Goal: Entertainment & Leisure: Consume media (video, audio)

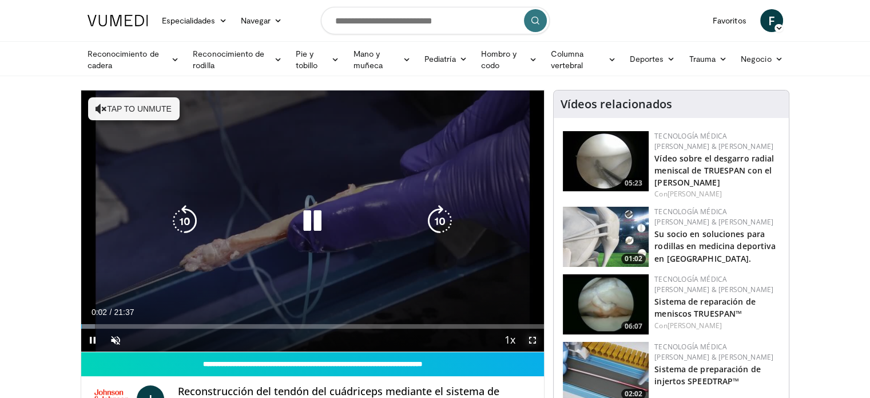
drag, startPoint x: 533, startPoint y: 337, endPoint x: 533, endPoint y: 406, distance: 69.2
click at [533, 337] on span "Video Player" at bounding box center [532, 339] width 23 height 23
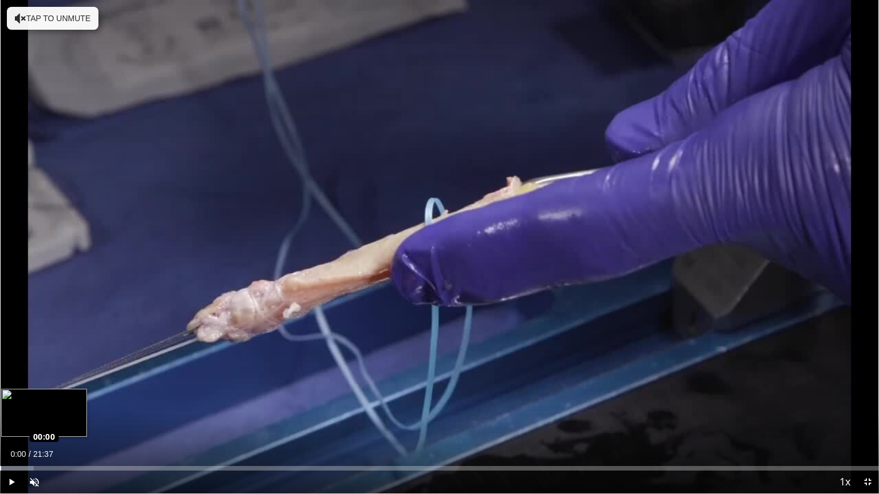
click at [0, 397] on div "Loaded : 3.82% 00:00 00:00" at bounding box center [439, 465] width 879 height 11
click at [6, 397] on span "Video Player" at bounding box center [11, 482] width 23 height 23
click at [0, 397] on div "Loaded : 3.82% 00:00 00:00" at bounding box center [439, 468] width 879 height 5
click at [9, 397] on span "Video Player" at bounding box center [11, 482] width 23 height 23
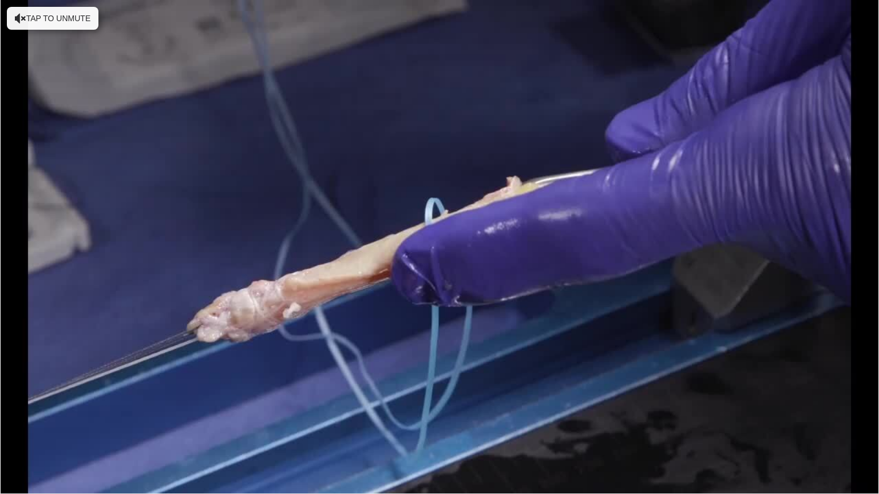
click at [31, 397] on div "10 seconds Tap to unmute" at bounding box center [439, 247] width 879 height 494
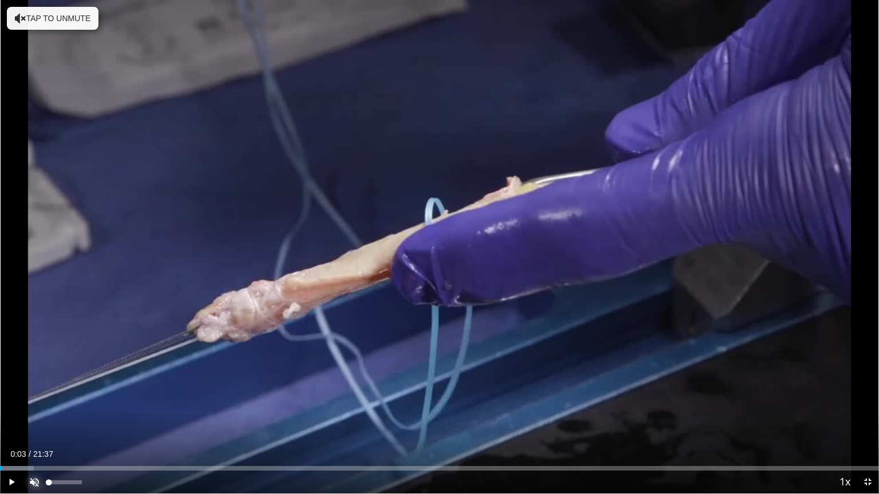
click at [31, 397] on span "Video Player" at bounding box center [34, 482] width 23 height 23
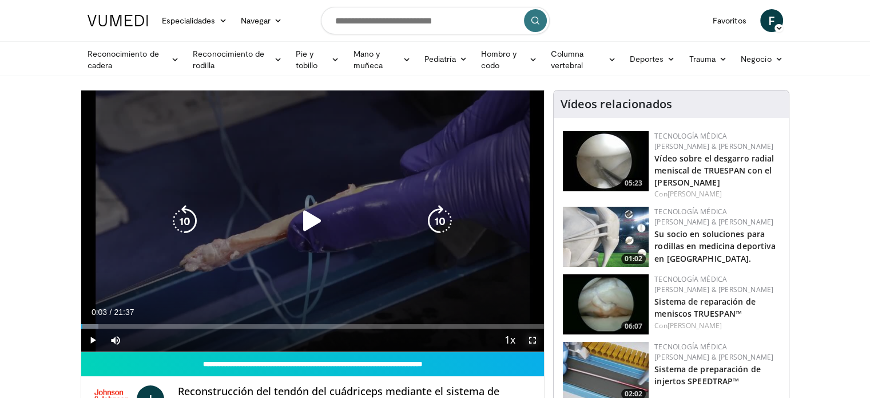
click at [531, 338] on span "Video Player" at bounding box center [532, 339] width 23 height 23
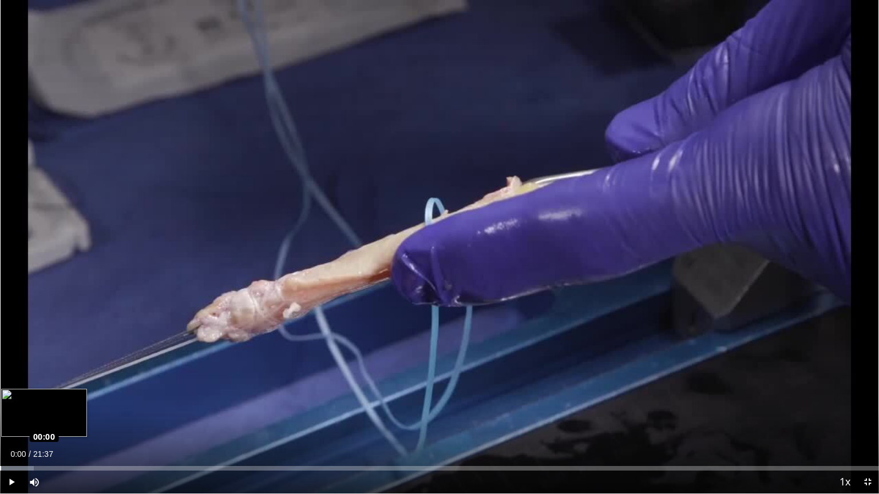
click at [0, 397] on div "Loaded : 3.82% 00:00 00:00" at bounding box center [439, 465] width 879 height 11
click at [10, 397] on span "Video Player" at bounding box center [11, 482] width 23 height 23
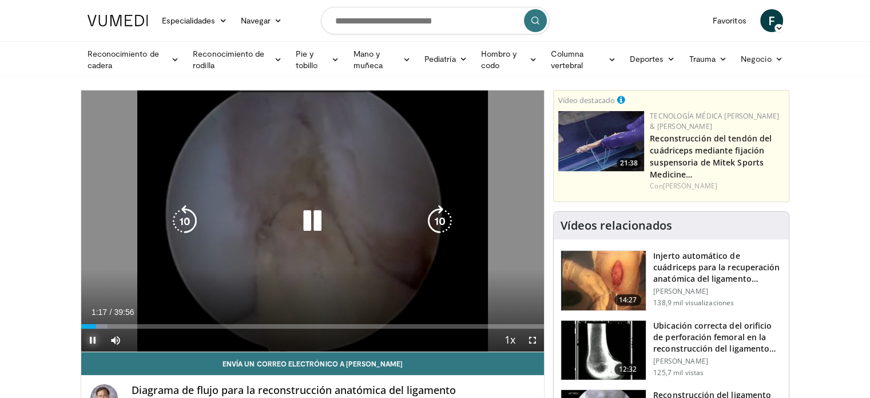
click at [93, 338] on span "Video Player" at bounding box center [92, 339] width 23 height 23
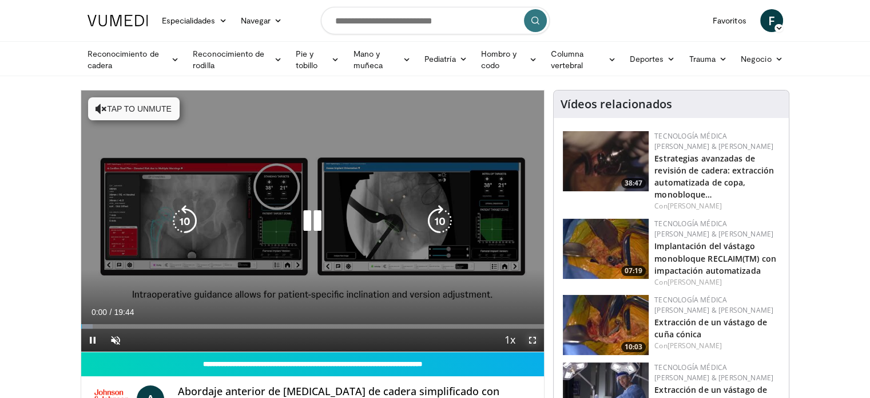
drag, startPoint x: 534, startPoint y: 339, endPoint x: 534, endPoint y: 408, distance: 68.7
click at [534, 339] on span "Video Player" at bounding box center [532, 339] width 23 height 23
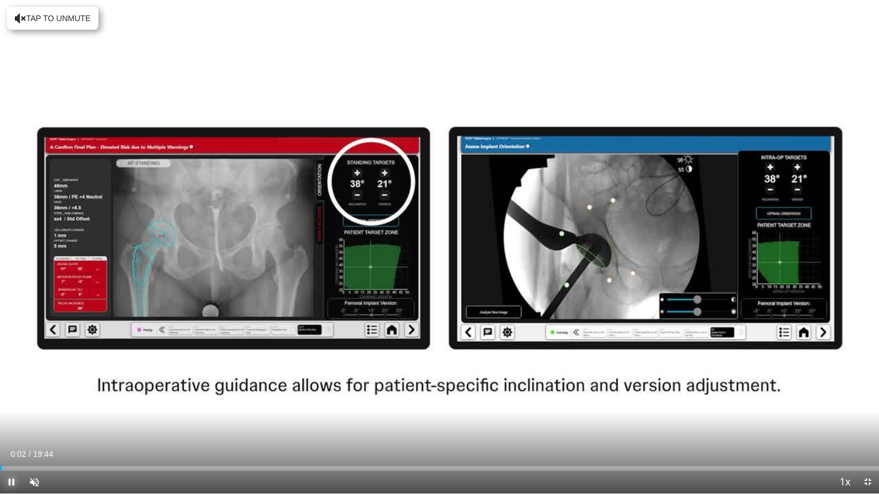
click at [13, 397] on span "Video Player" at bounding box center [11, 482] width 23 height 23
click at [0, 397] on div "Loaded : 3.34% 00:02 00:00" at bounding box center [439, 468] width 879 height 5
click at [37, 397] on span "Video Player" at bounding box center [34, 482] width 23 height 23
click at [12, 397] on span "Video Player" at bounding box center [11, 482] width 23 height 23
